Goal: Task Accomplishment & Management: Manage account settings

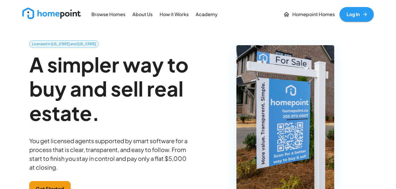
click at [360, 11] on link "Log In" at bounding box center [356, 14] width 34 height 15
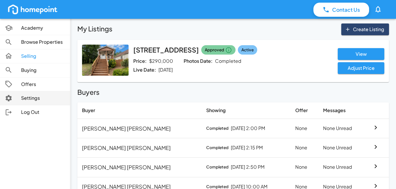
click at [23, 93] on link "Settings" at bounding box center [35, 98] width 70 height 14
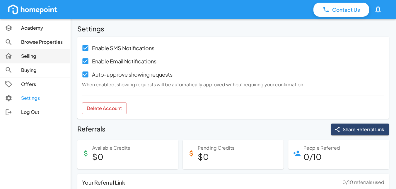
click at [30, 56] on p "Selling" at bounding box center [43, 56] width 44 height 7
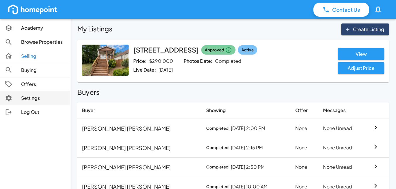
click at [39, 99] on p "Settings" at bounding box center [43, 98] width 44 height 7
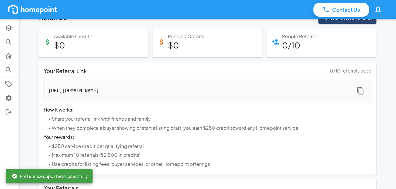
scroll to position [166, 0]
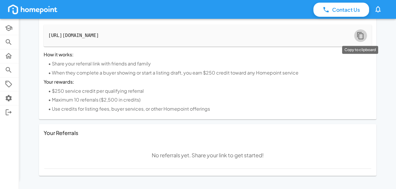
click at [361, 34] on icon "Copy to clipboard" at bounding box center [360, 36] width 8 height 8
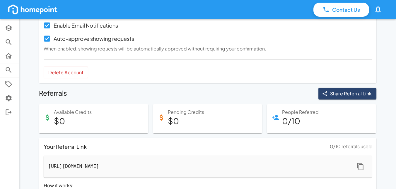
scroll to position [0, 0]
